Goal: Information Seeking & Learning: Learn about a topic

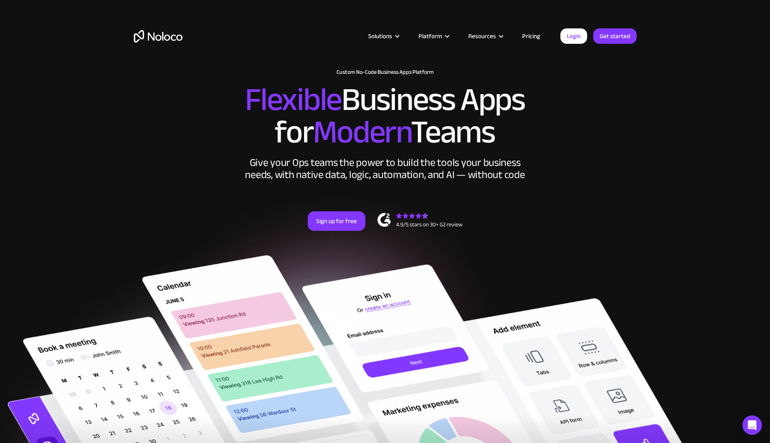
click at [537, 39] on link "Pricing" at bounding box center [531, 36] width 38 height 11
